Goal: Transaction & Acquisition: Purchase product/service

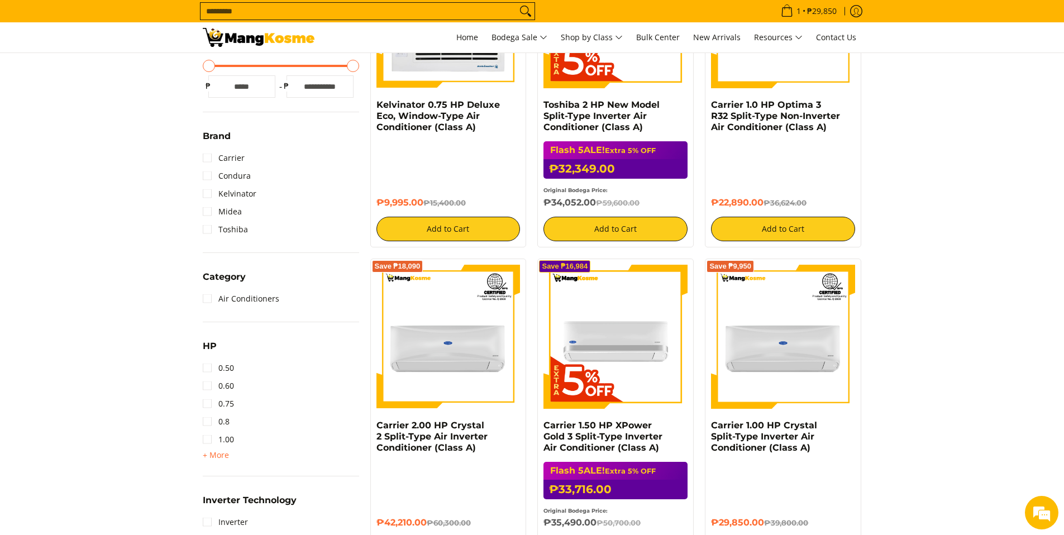
scroll to position [461, 0]
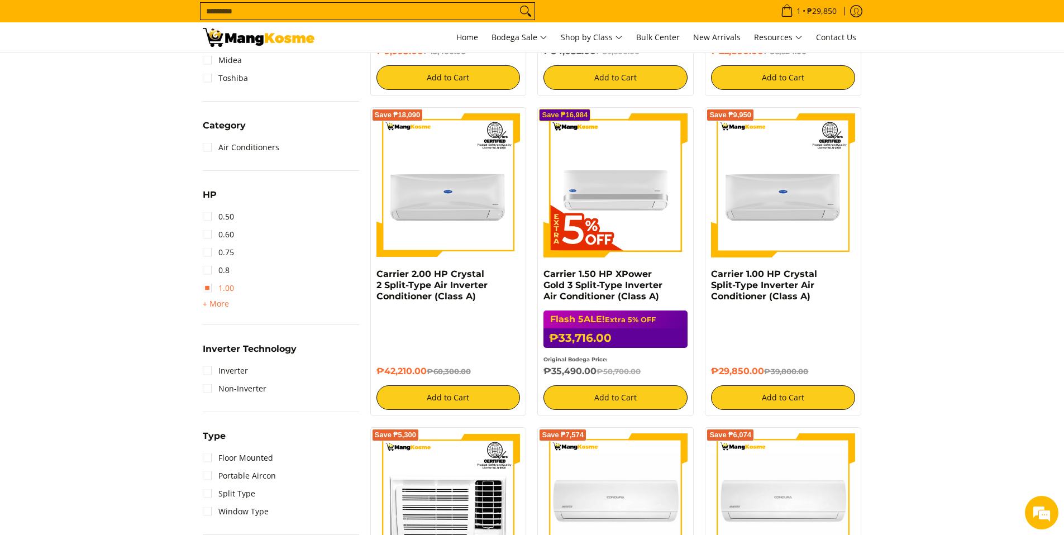
click at [208, 289] on link "1.00" at bounding box center [218, 288] width 31 height 18
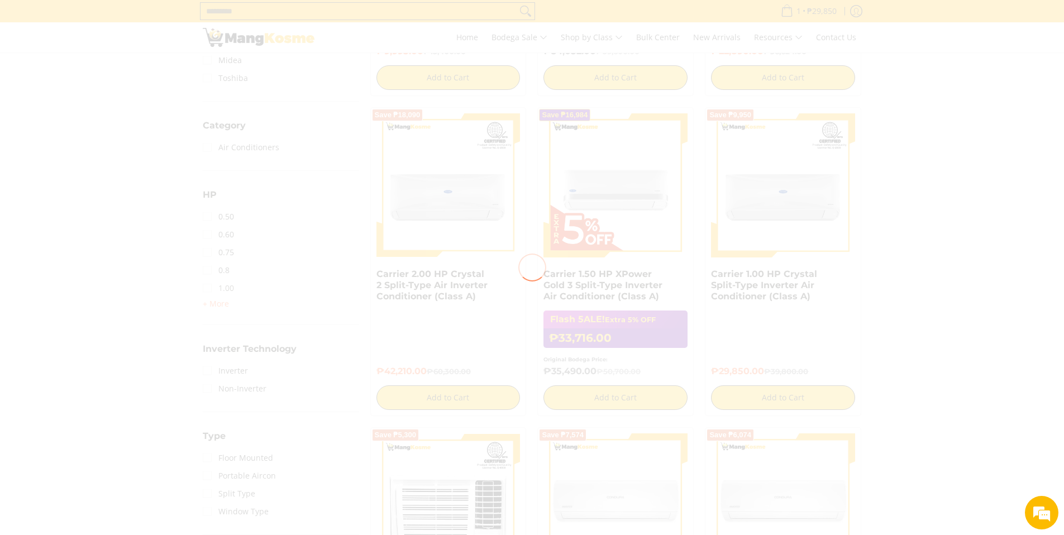
scroll to position [0, 0]
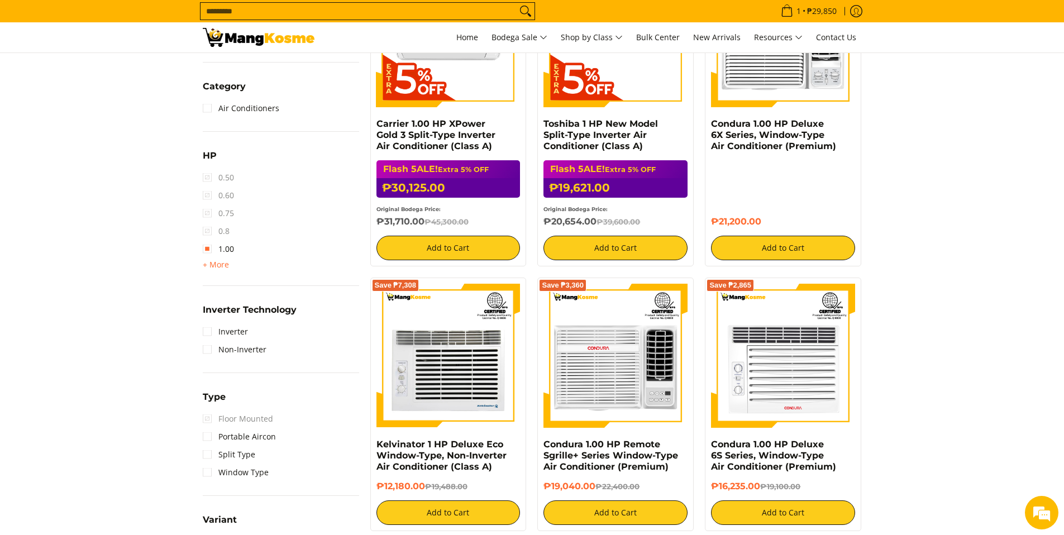
scroll to position [568, 0]
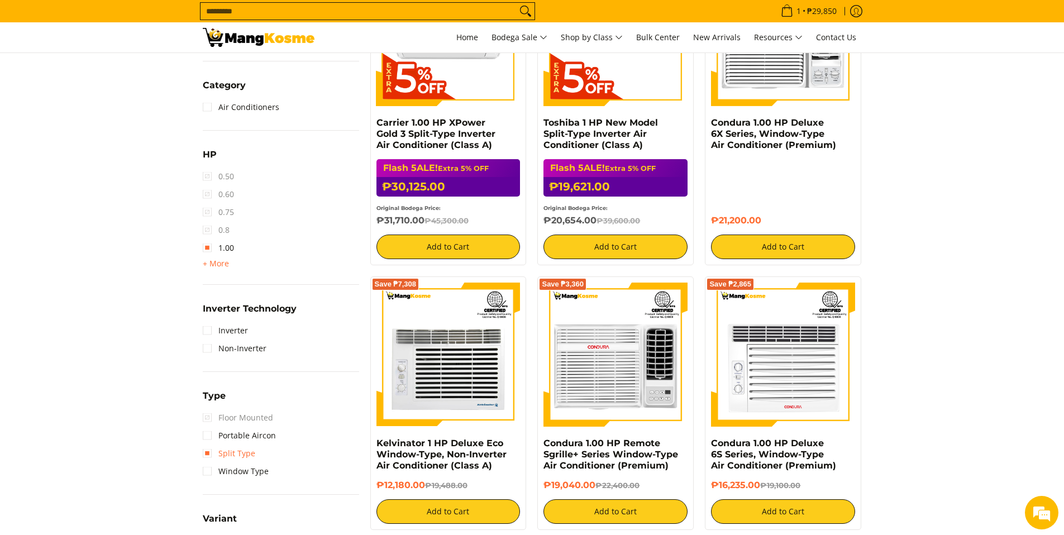
click at [206, 453] on link "Split Type" at bounding box center [229, 453] width 52 height 18
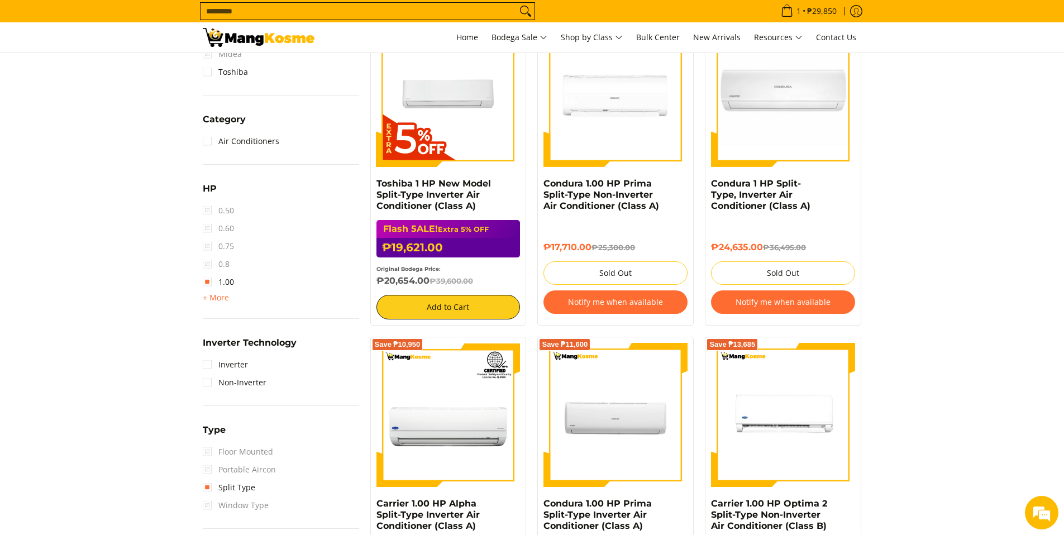
scroll to position [560, 0]
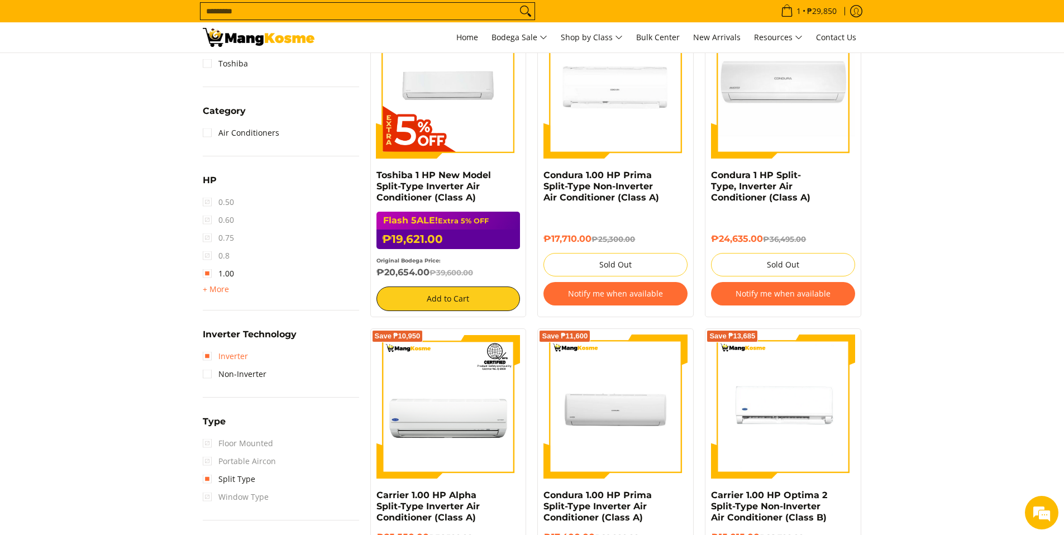
click at [208, 357] on link "Inverter" at bounding box center [225, 356] width 45 height 18
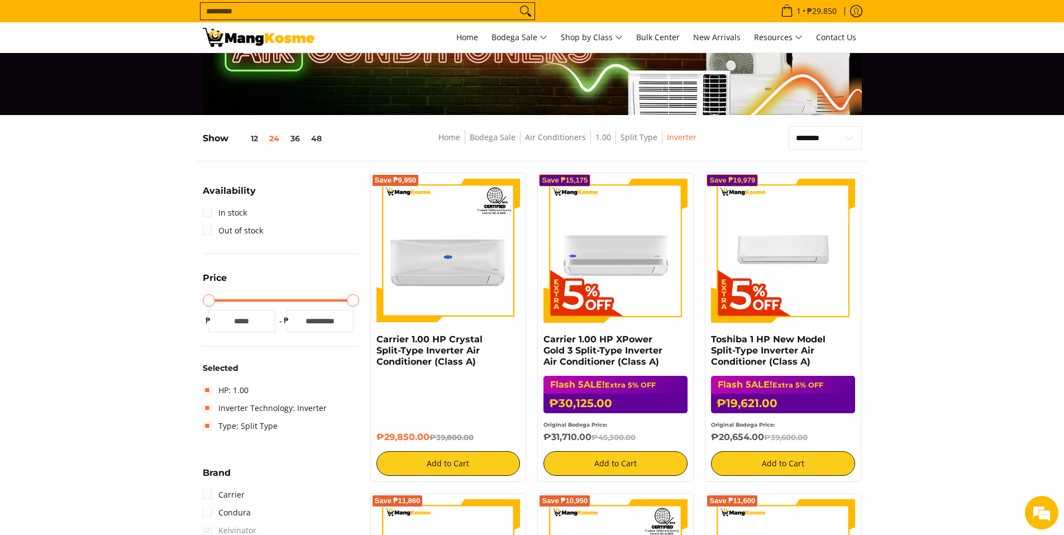
scroll to position [15, 0]
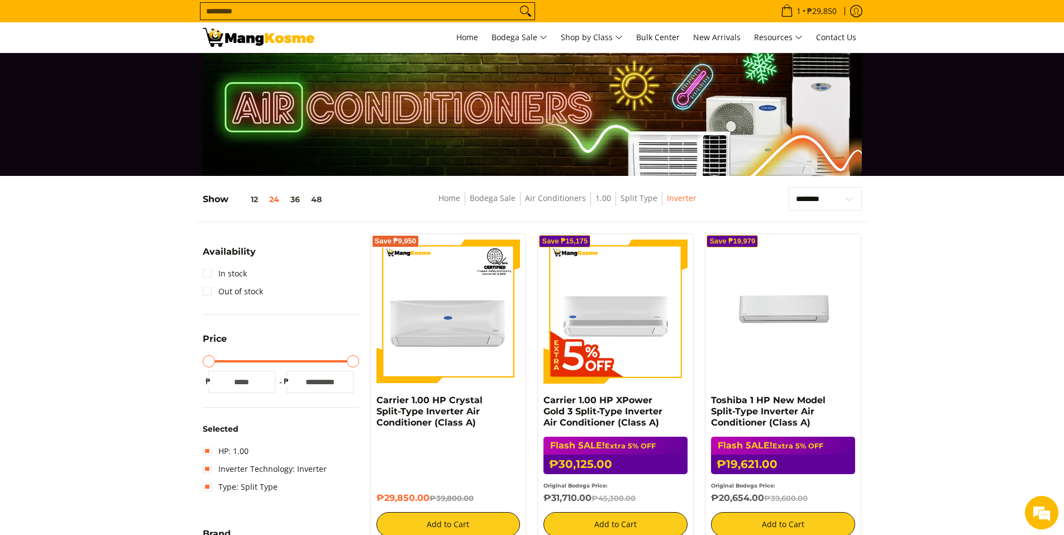
click at [787, 337] on img at bounding box center [783, 312] width 144 height 144
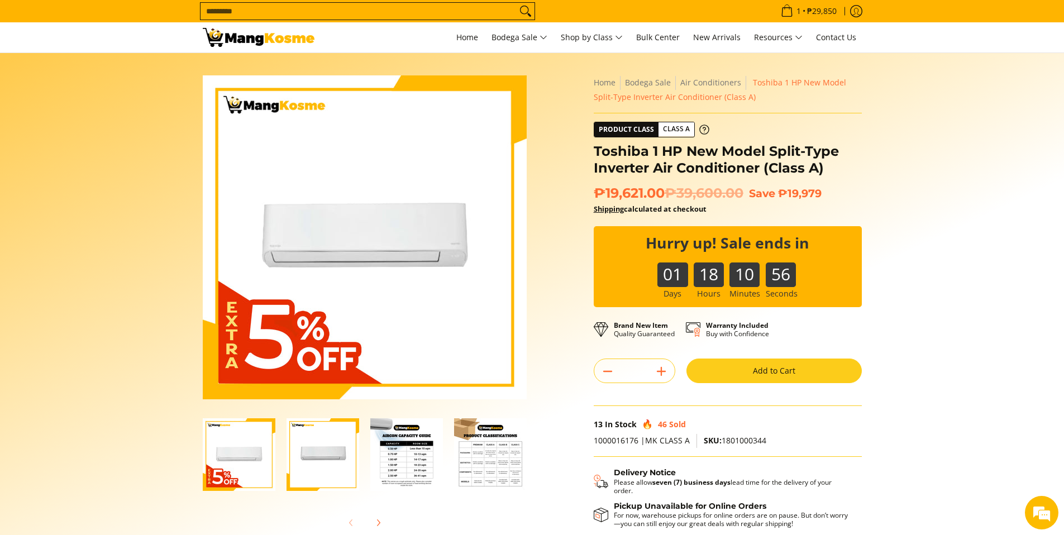
click at [481, 463] on img "Toshiba 1 HP New Model Split-Type Inverter Air Conditioner (Class A)-4" at bounding box center [490, 454] width 73 height 73
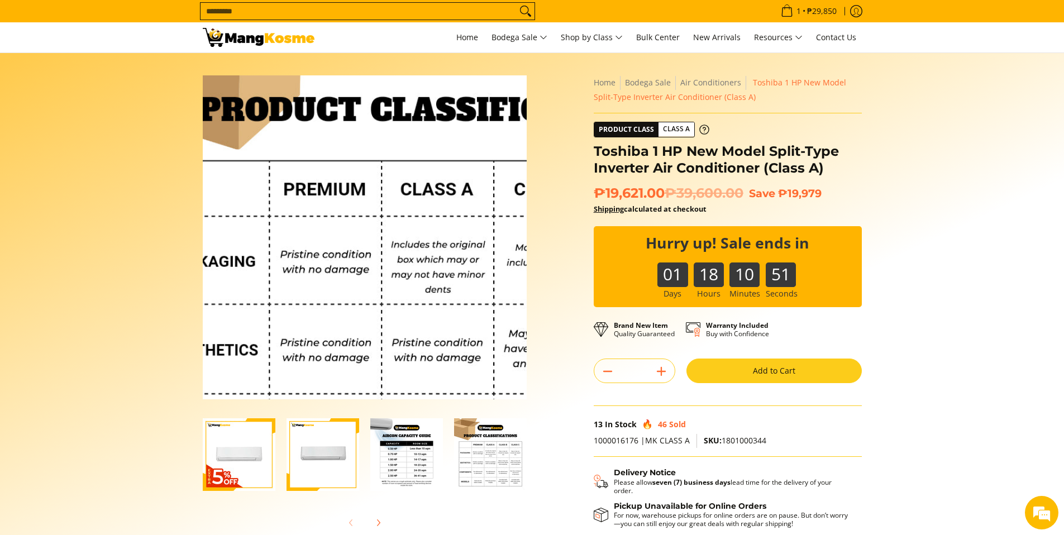
click at [328, 217] on img at bounding box center [365, 237] width 324 height 324
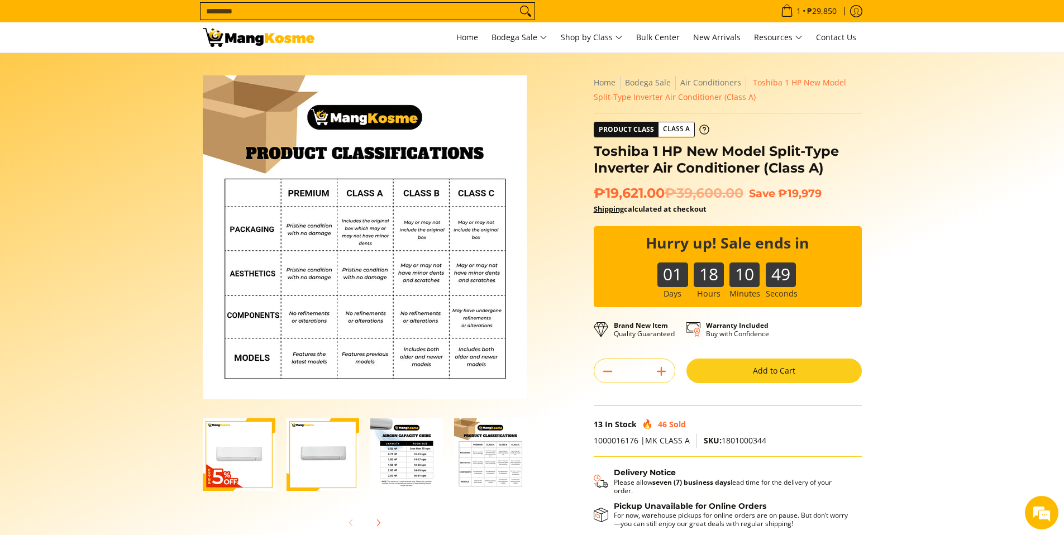
click at [111, 215] on section "Skip to Main Content Enable zoom Disable zoom Enable zoom Disable zoom Enable z…" at bounding box center [532, 324] width 1064 height 542
click at [399, 478] on img "Toshiba 1 HP New Model Split-Type Inverter Air Conditioner (Class A)-3" at bounding box center [406, 454] width 73 height 73
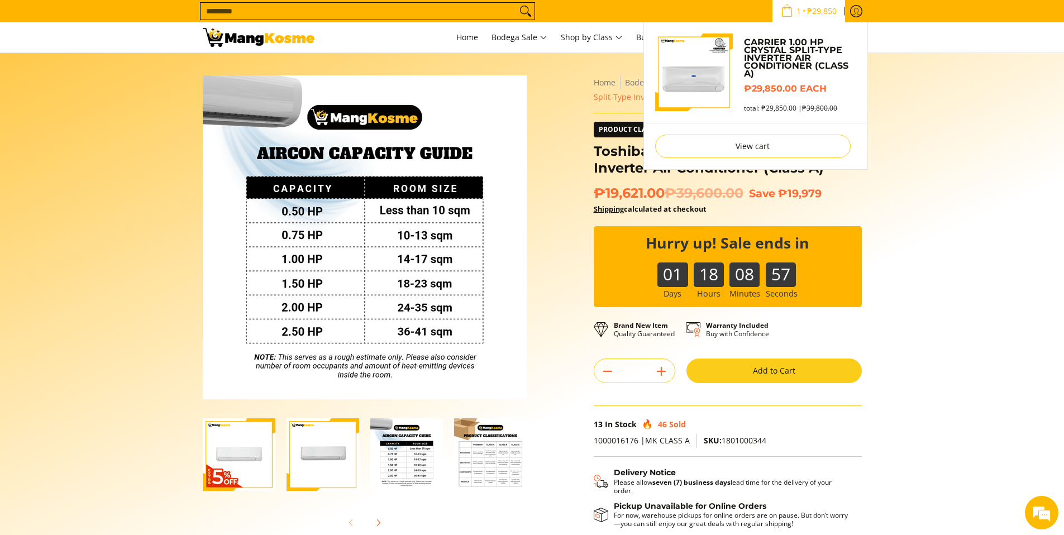
click at [814, 9] on span "₱29,850" at bounding box center [821, 11] width 33 height 8
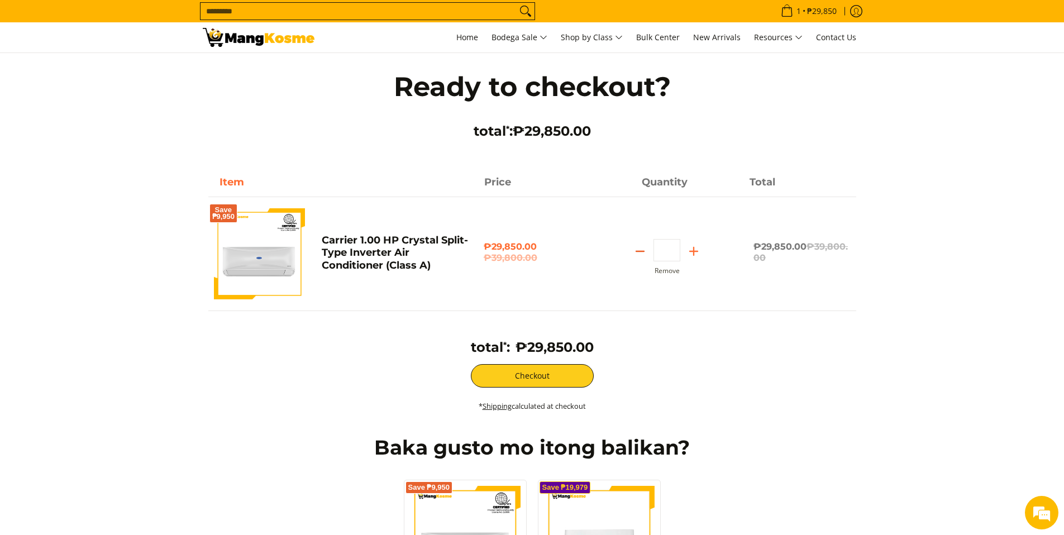
click at [639, 253] on icon "Subtract" at bounding box center [640, 251] width 16 height 16
type input "*"
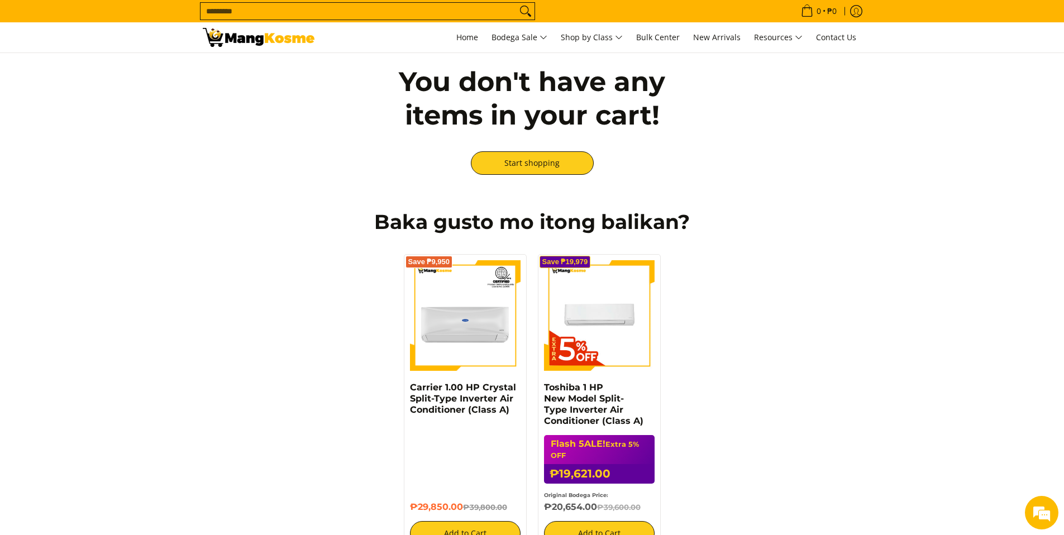
click at [705, 118] on div "You don't have any items in your cart! Start shopping" at bounding box center [532, 120] width 670 height 134
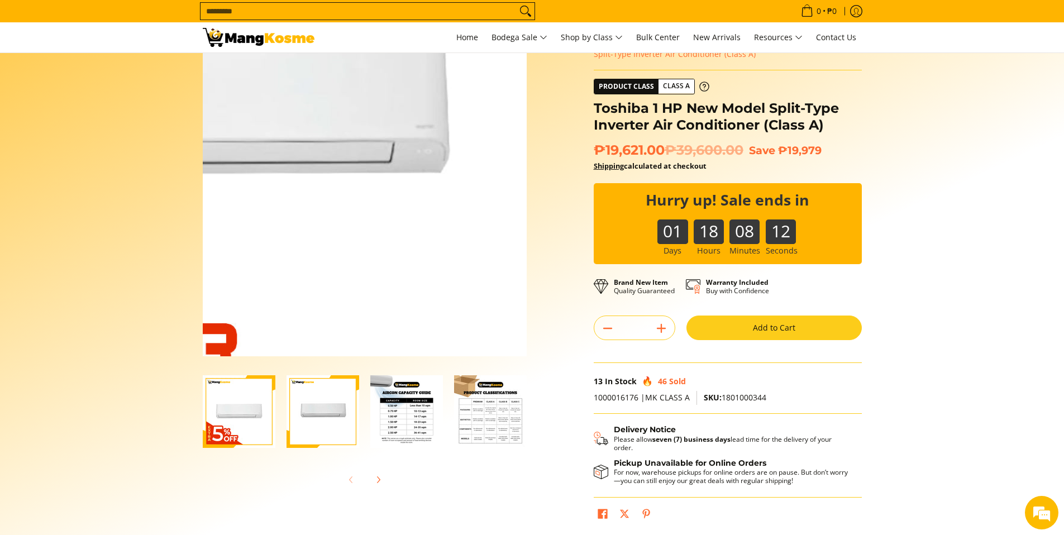
scroll to position [100, 0]
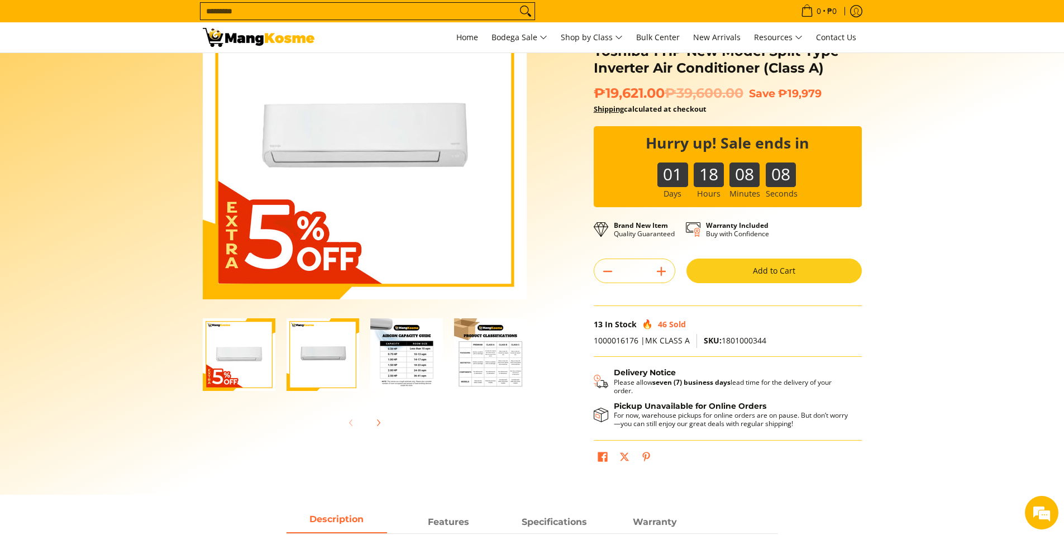
click at [97, 204] on section "Skip to Main Content Enable zoom Disable zoom Enable zoom Disable zoom Enable z…" at bounding box center [532, 224] width 1064 height 542
